Goal: Complete application form

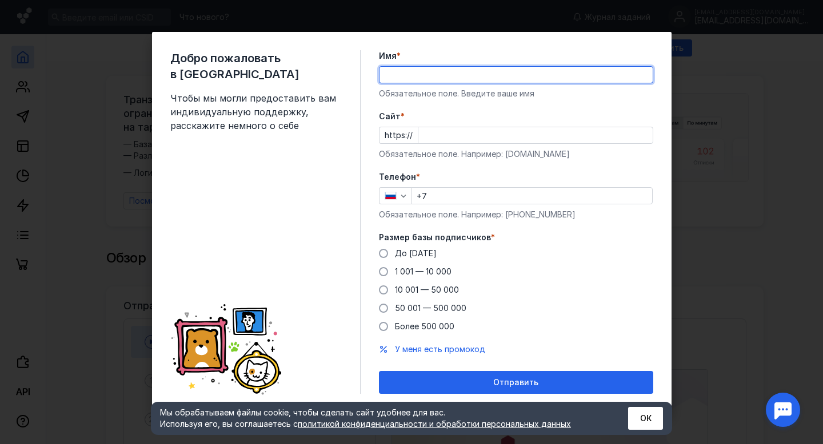
click at [478, 80] on input "Имя *" at bounding box center [515, 75] width 273 height 16
type input "[DEMOGRAPHIC_DATA] Недвижимость"
click at [451, 131] on input "Cайт *" at bounding box center [535, 135] width 234 height 16
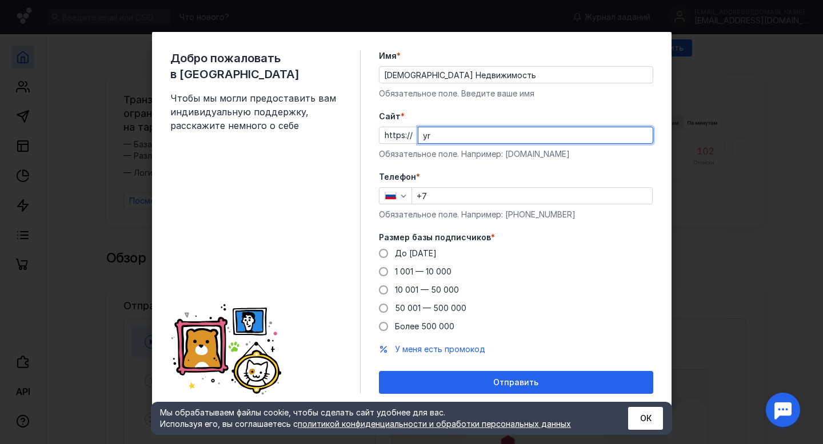
type input "у"
type input "курьер.го"
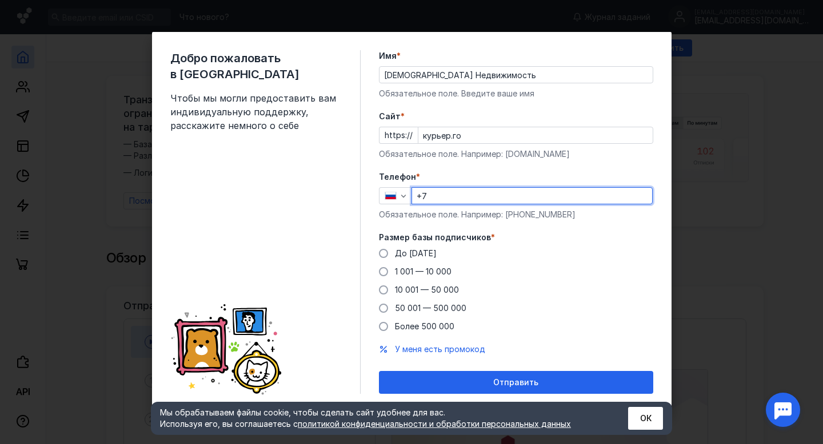
click at [440, 191] on input "+7" at bounding box center [532, 196] width 240 height 16
type input "[PHONE_NUMBER]"
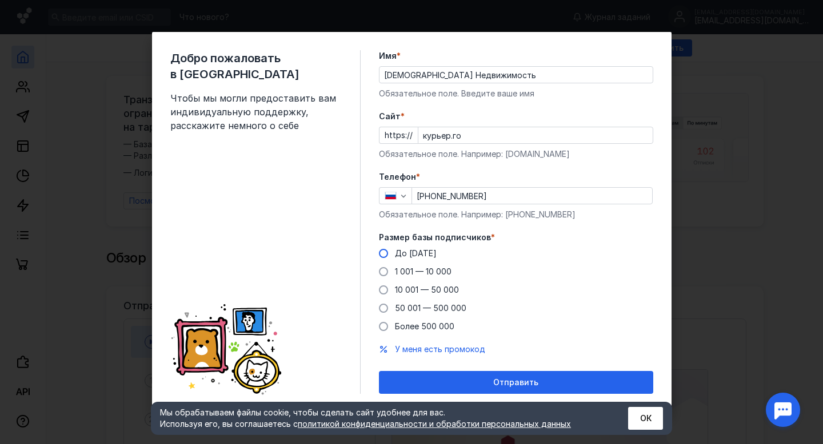
click at [403, 250] on span "До [DATE]" at bounding box center [416, 254] width 42 height 10
click at [0, 0] on input "До [DATE]" at bounding box center [0, 0] width 0 height 0
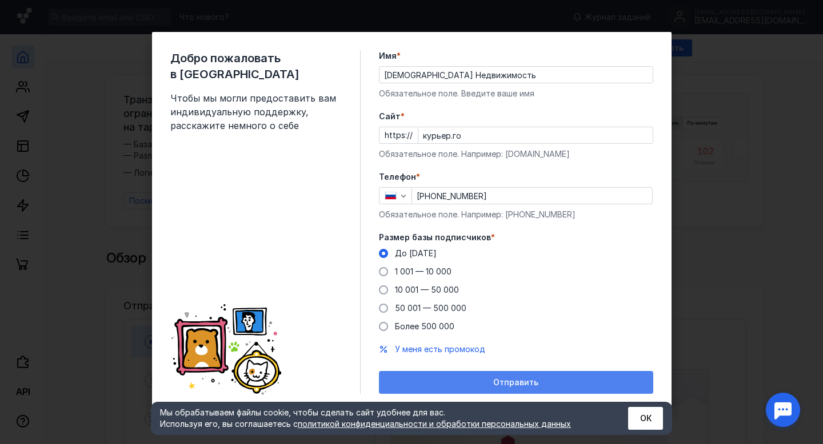
click at [443, 375] on div "Отправить" at bounding box center [516, 382] width 274 height 23
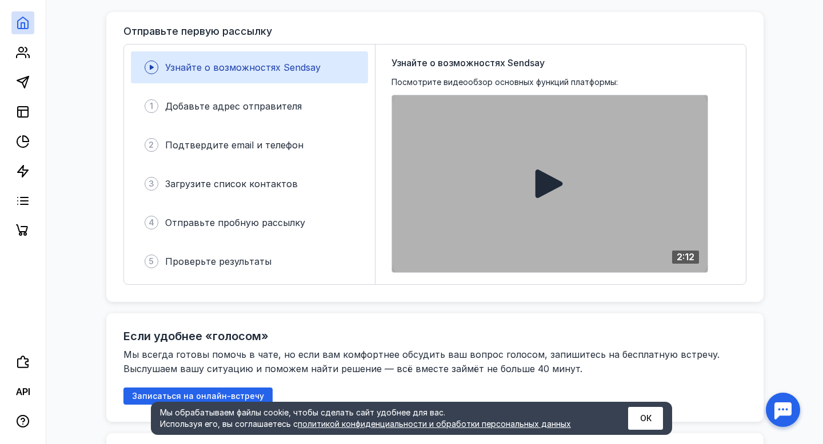
scroll to position [270, 0]
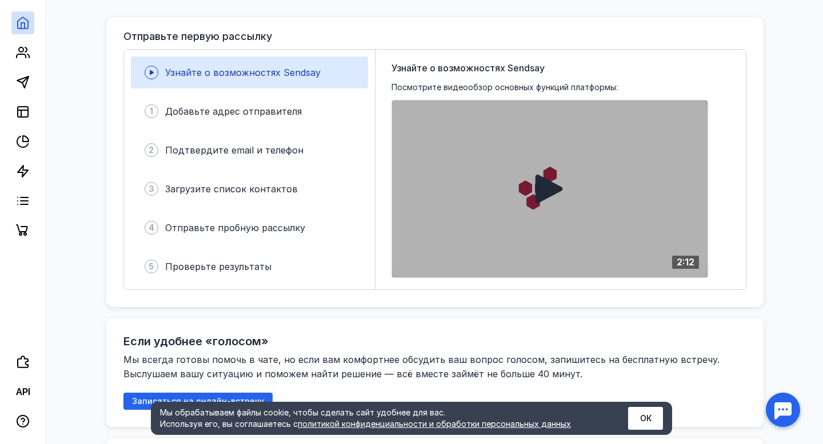
click at [537, 177] on icon at bounding box center [548, 189] width 27 height 29
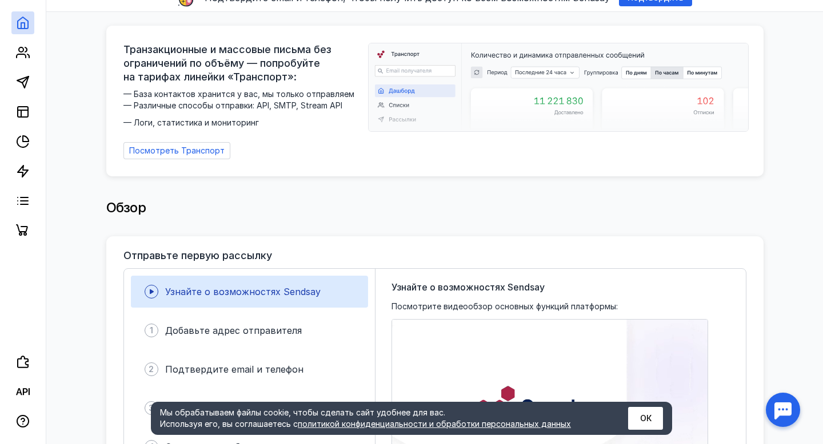
scroll to position [54, 0]
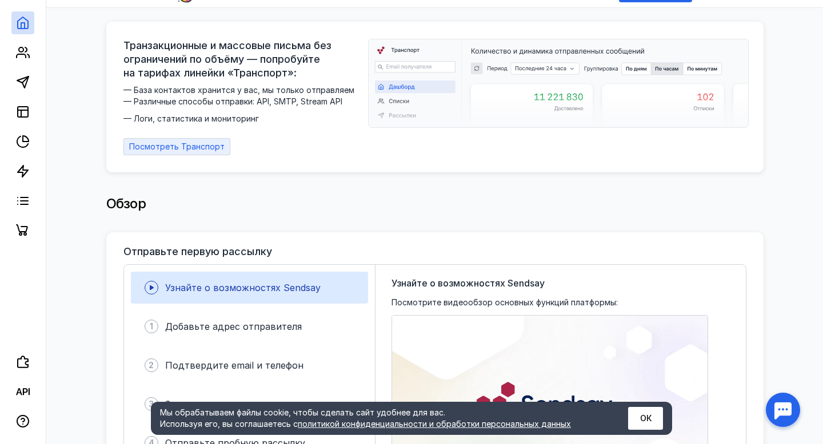
click at [175, 145] on span "Посмотреть Транспорт" at bounding box center [176, 147] width 95 height 10
